Goal: Information Seeking & Learning: Learn about a topic

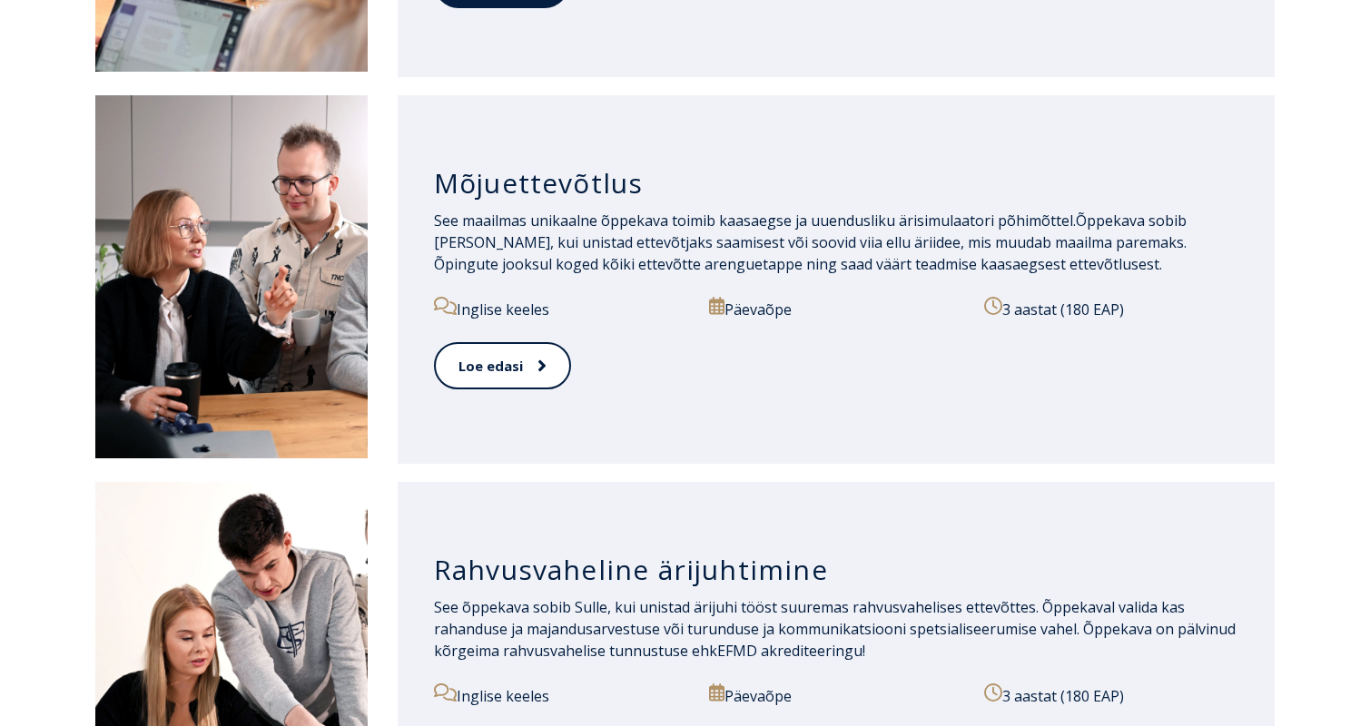
scroll to position [1735, 0]
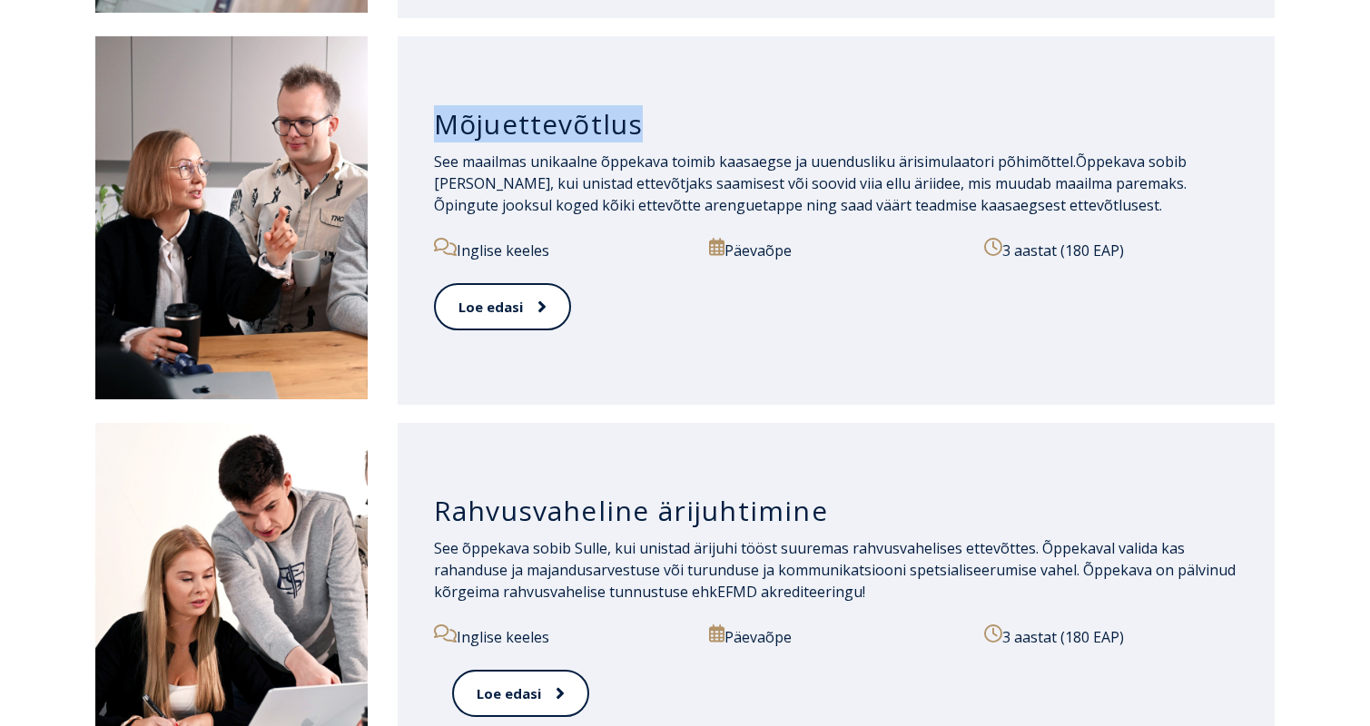
drag, startPoint x: 455, startPoint y: 126, endPoint x: 724, endPoint y: 182, distance: 274.4
click at [777, 133] on h3 "Mõjuettevõtlus" at bounding box center [836, 124] width 805 height 35
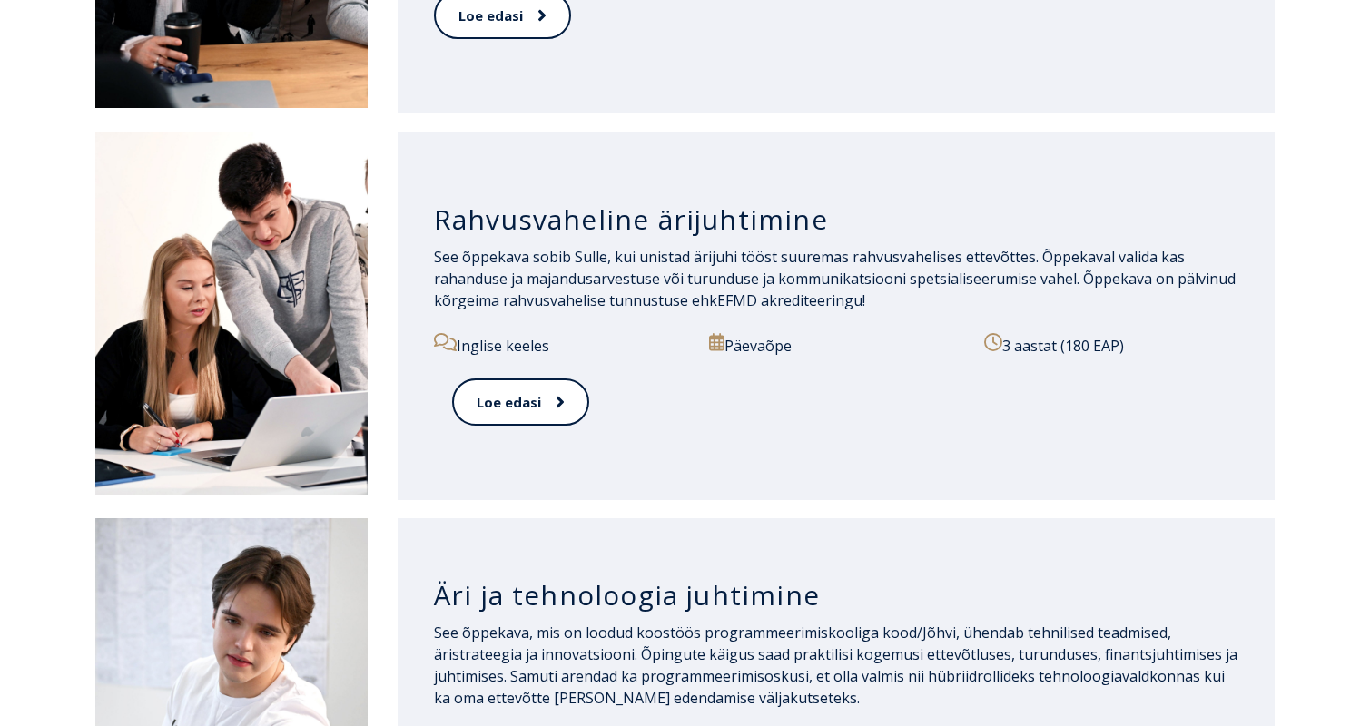
scroll to position [2027, 0]
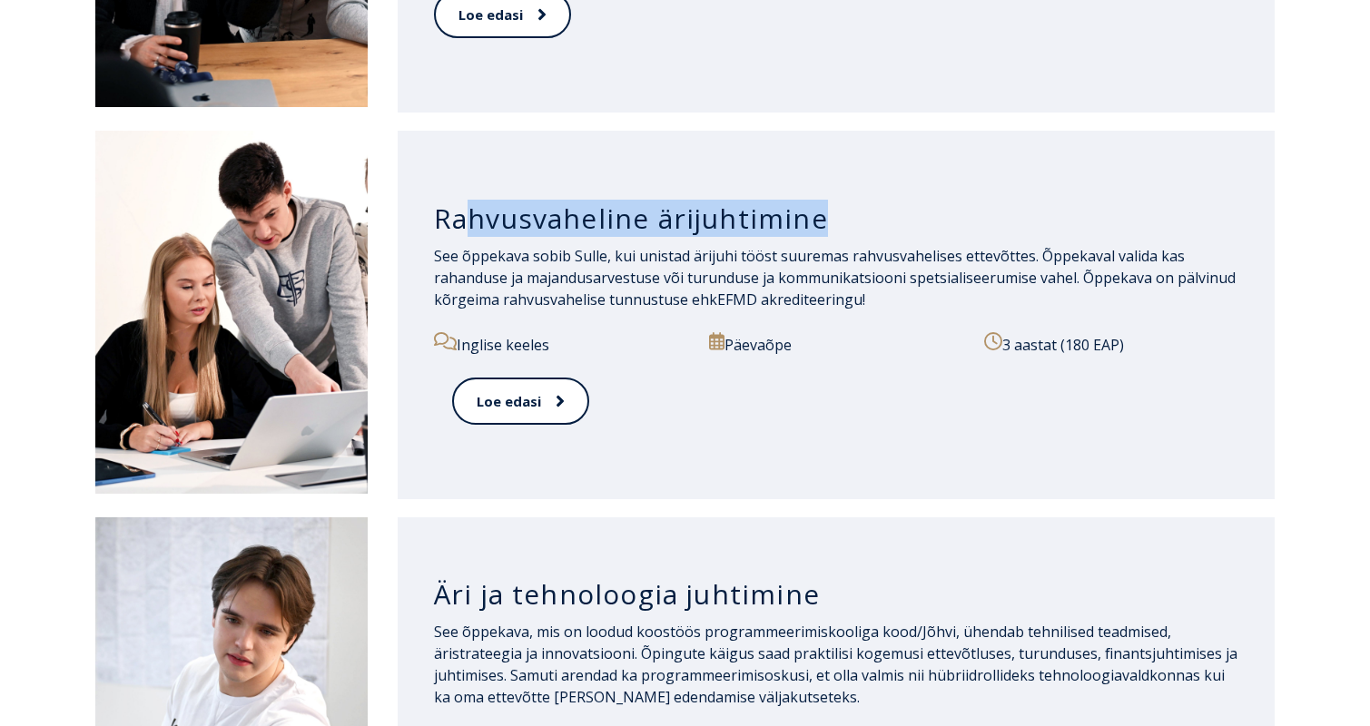
drag, startPoint x: 480, startPoint y: 219, endPoint x: 864, endPoint y: 237, distance: 384.5
click at [968, 212] on h3 "Rahvusvaheline ärijuhtimine" at bounding box center [836, 219] width 805 height 35
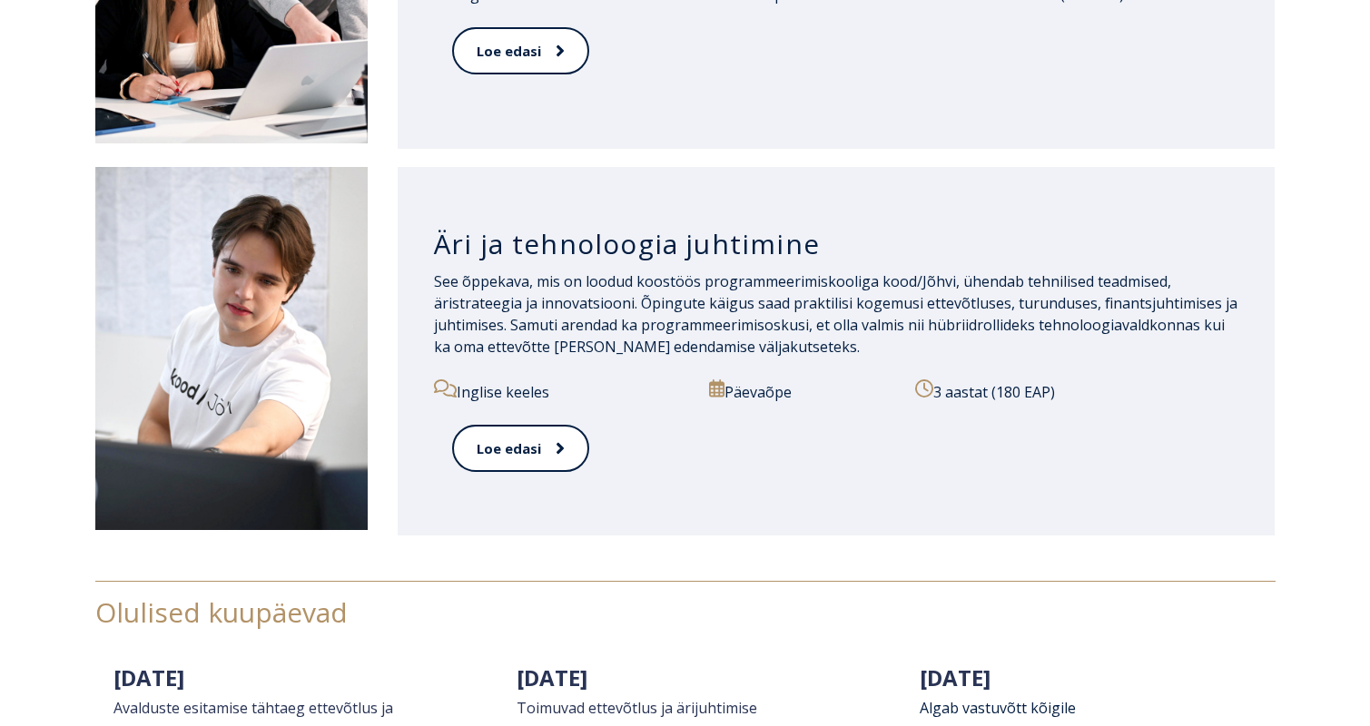
scroll to position [2381, 0]
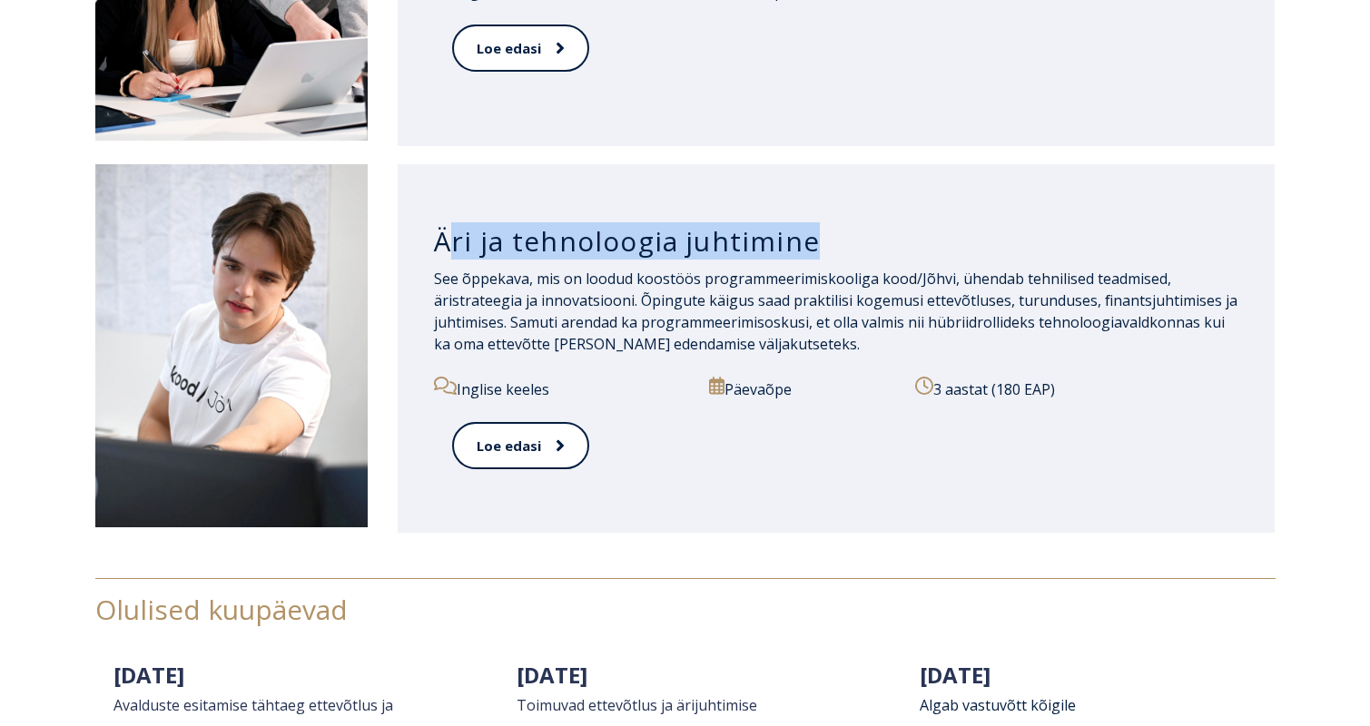
drag, startPoint x: 901, startPoint y: 237, endPoint x: 942, endPoint y: 239, distance: 41.8
click at [952, 236] on h3 "Äri ja tehnoloogia juhtimine" at bounding box center [836, 241] width 805 height 35
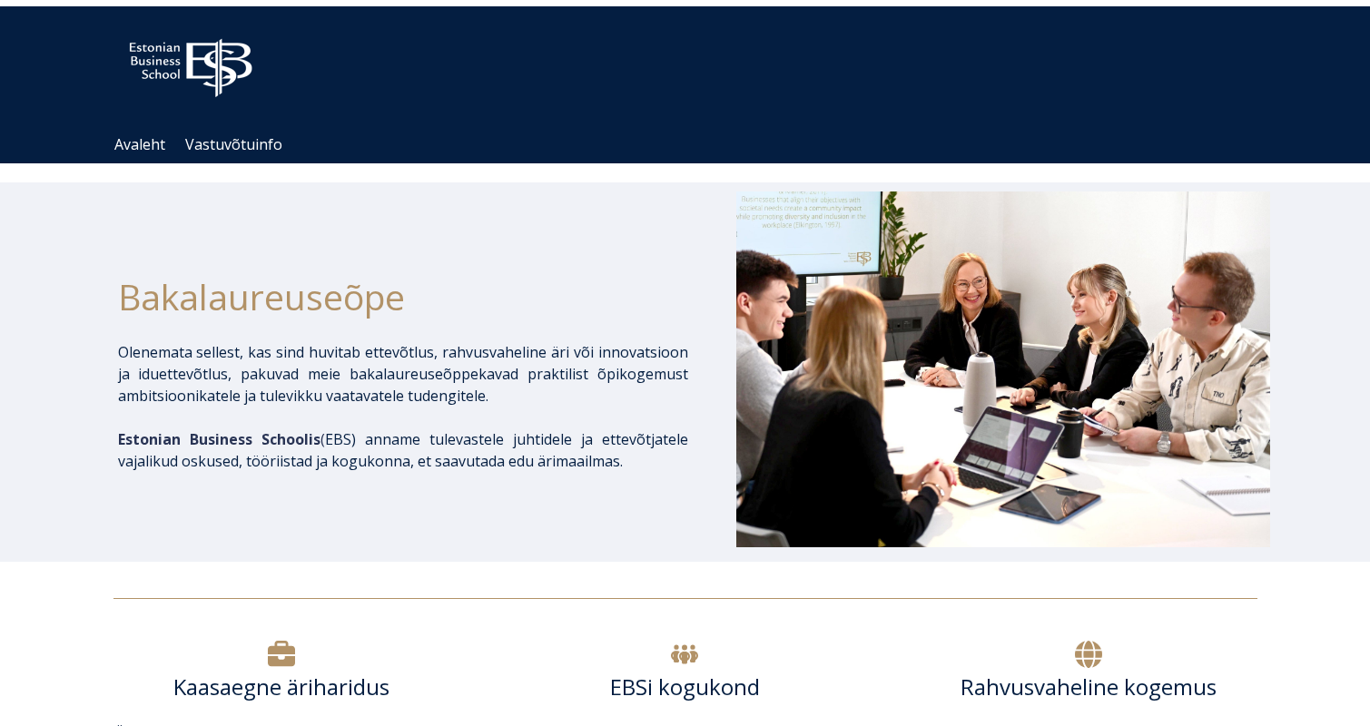
scroll to position [0, 0]
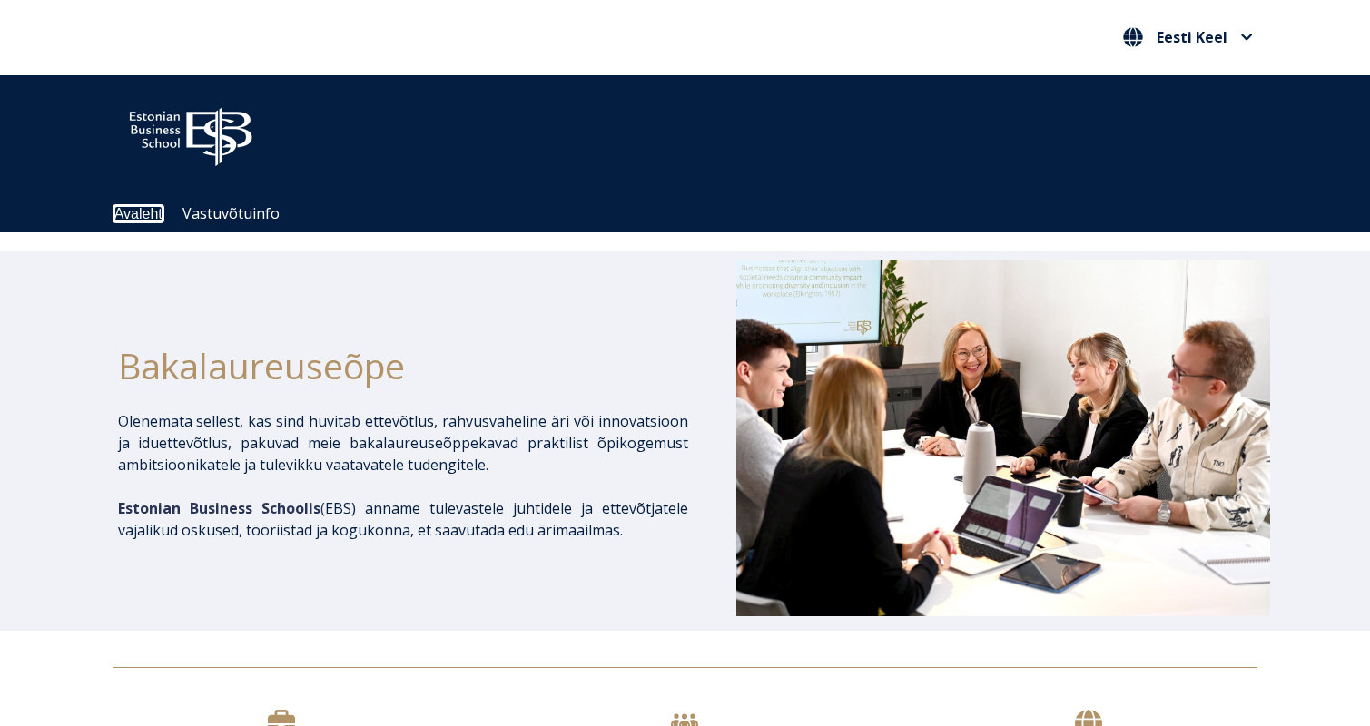
drag, startPoint x: 154, startPoint y: 212, endPoint x: 143, endPoint y: 215, distance: 11.5
click at [154, 212] on link "Avaleht" at bounding box center [138, 213] width 48 height 15
